Goal: Information Seeking & Learning: Find specific fact

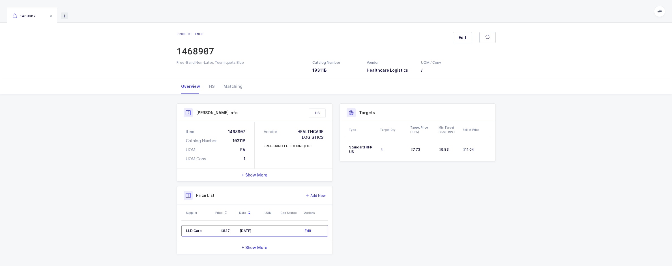
click at [63, 16] on icon at bounding box center [64, 15] width 7 height 7
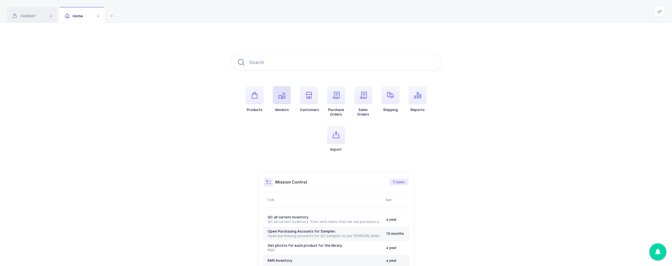
click at [257, 100] on span "button" at bounding box center [282, 95] width 18 height 18
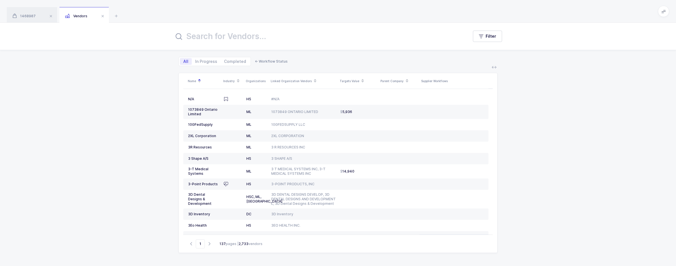
click at [257, 39] on input "text" at bounding box center [318, 36] width 288 height 14
paste input "[PERSON_NAME]"
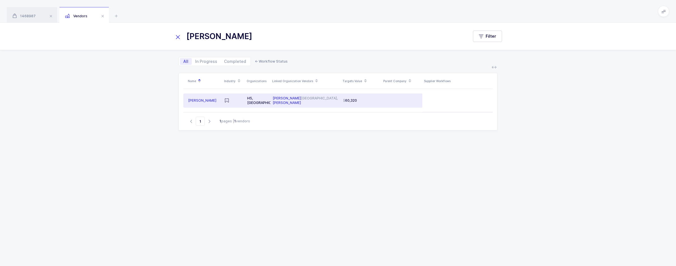
type input "[PERSON_NAME]"
click at [257, 93] on td "[PERSON_NAME] USA, [PERSON_NAME]" at bounding box center [306, 100] width 70 height 14
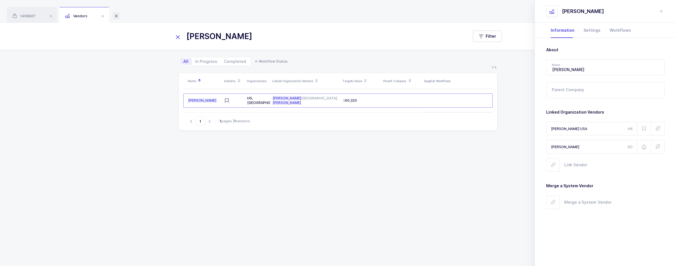
click at [116, 14] on icon at bounding box center [116, 15] width 7 height 7
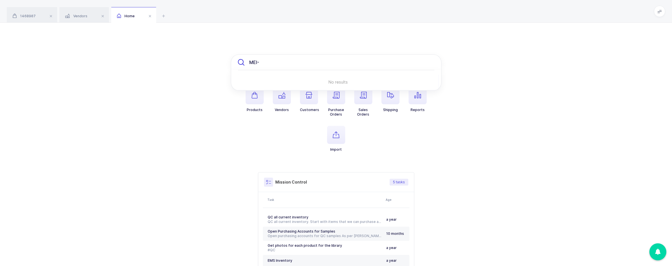
click at [257, 56] on input "MEI-" at bounding box center [336, 62] width 211 height 16
drag, startPoint x: 267, startPoint y: 56, endPoint x: 215, endPoint y: 57, distance: 52.4
click at [215, 57] on div "MEI- No results Products Vendors Customers Purchase Orders Sales Orders Shippin…" at bounding box center [336, 170] width 672 height 294
paste input "icrocopy"
type input "Microcopy"
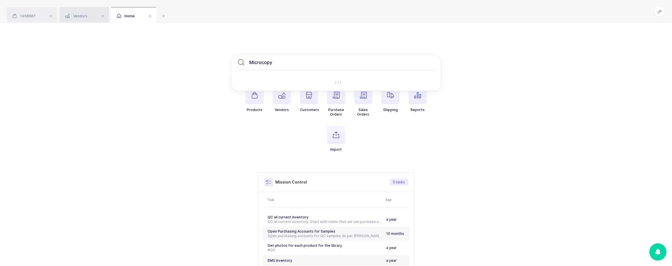
click at [84, 18] on div "Vendors" at bounding box center [84, 15] width 50 height 16
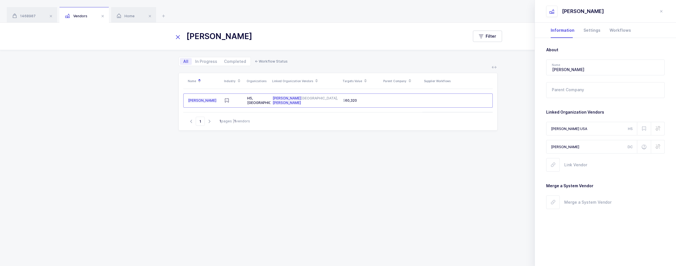
drag, startPoint x: 212, startPoint y: 38, endPoint x: 116, endPoint y: 42, distance: 96.0
click at [116, 42] on div "[PERSON_NAME] Filter" at bounding box center [338, 36] width 676 height 27
paste input "icrocopy"
type input "Microcopy"
click at [202, 100] on span "Microcopy" at bounding box center [197, 100] width 18 height 4
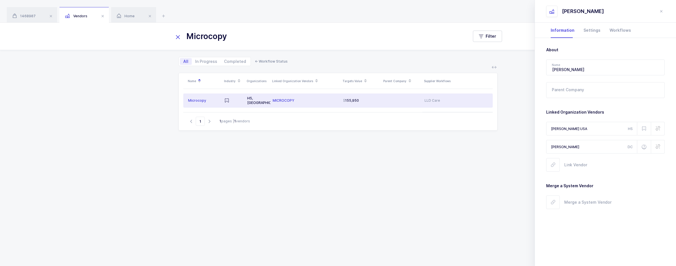
type input "Microcopy"
type input "MICROCOPY"
type input "Microcopy"
click at [200, 98] on span "Microcopy" at bounding box center [197, 100] width 18 height 4
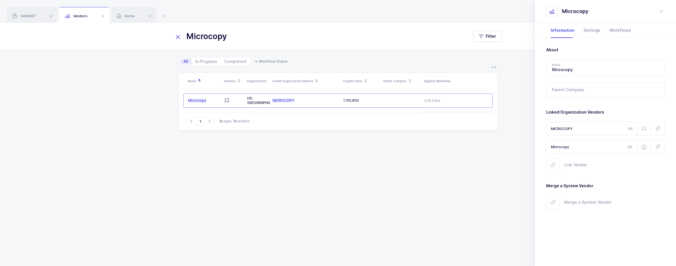
click at [243, 40] on input "Microcopy" at bounding box center [318, 36] width 288 height 14
click at [134, 8] on div "Home" at bounding box center [133, 15] width 45 height 16
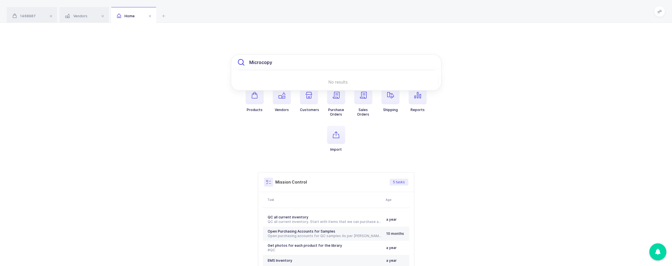
drag, startPoint x: 296, startPoint y: 66, endPoint x: 220, endPoint y: 69, distance: 75.7
click at [222, 69] on div "Microcopy No results Products Vendors Customers Purchase Orders Sales Orders Sh…" at bounding box center [336, 170] width 672 height 294
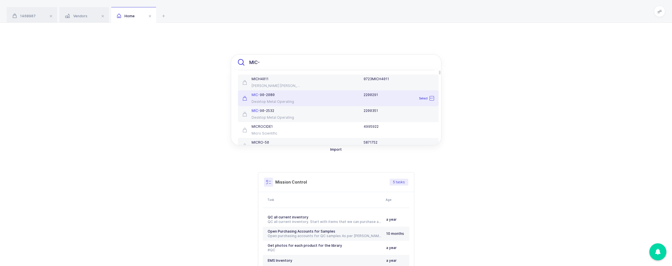
type input "MIC-"
click at [257, 93] on div "MIC- 90-2080" at bounding box center [272, 95] width 59 height 5
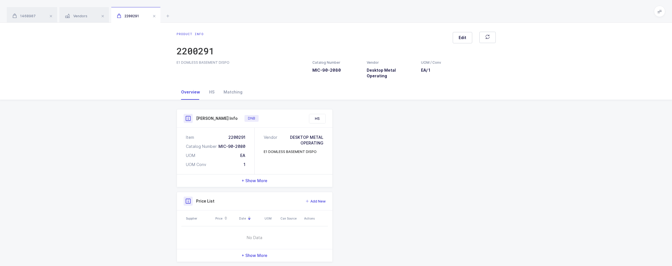
click at [176, 14] on div "1468907 Vendors 2200291" at bounding box center [336, 11] width 672 height 23
click at [169, 16] on icon at bounding box center [167, 15] width 7 height 7
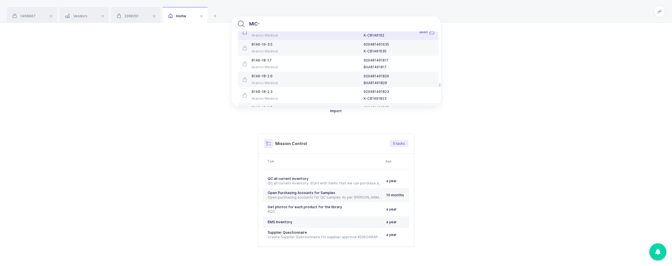
scroll to position [51, 0]
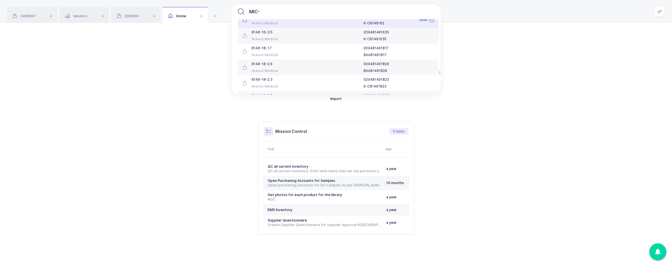
type input "MIC-"
